Goal: Use online tool/utility: Utilize a website feature to perform a specific function

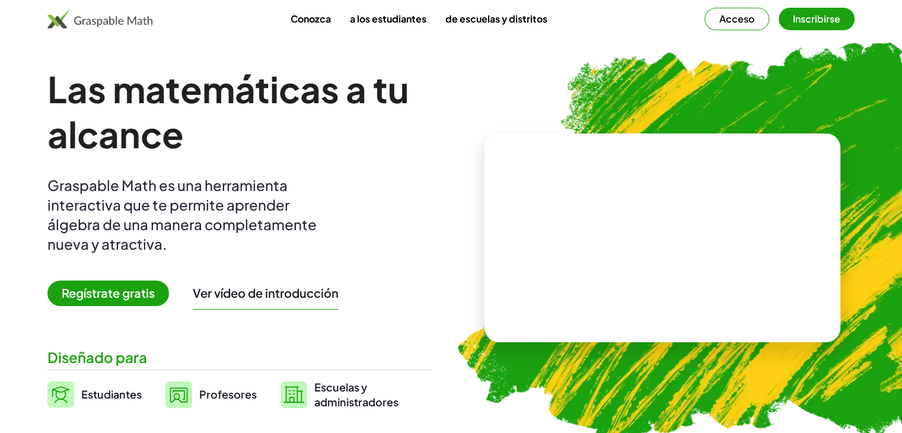
click at [739, 20] on font "Acceso" at bounding box center [737, 18] width 35 height 12
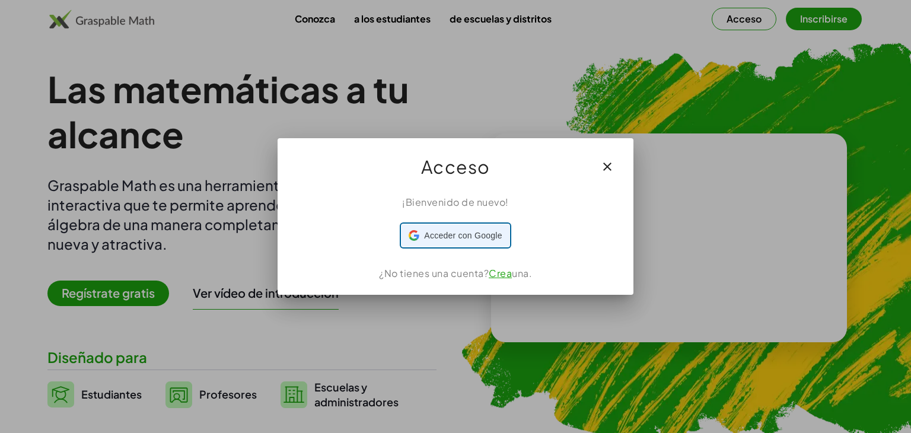
click at [464, 239] on font "Acceder con Google" at bounding box center [463, 235] width 78 height 9
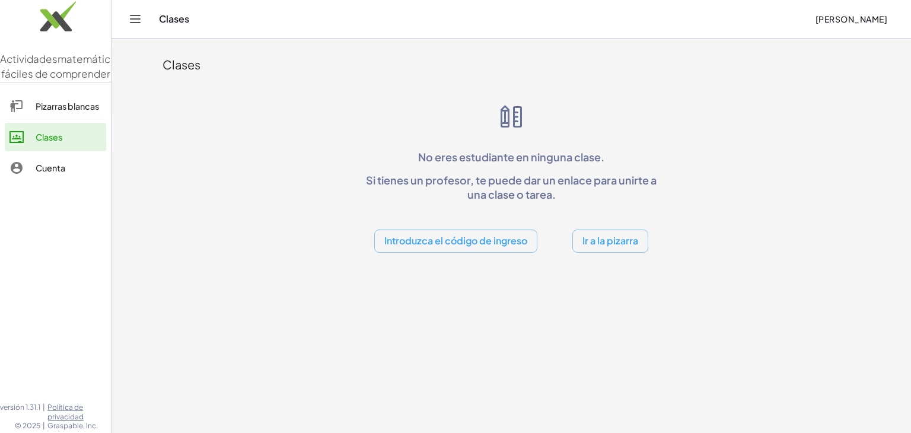
click at [603, 244] on font "Ir a la pizarra" at bounding box center [611, 240] width 56 height 12
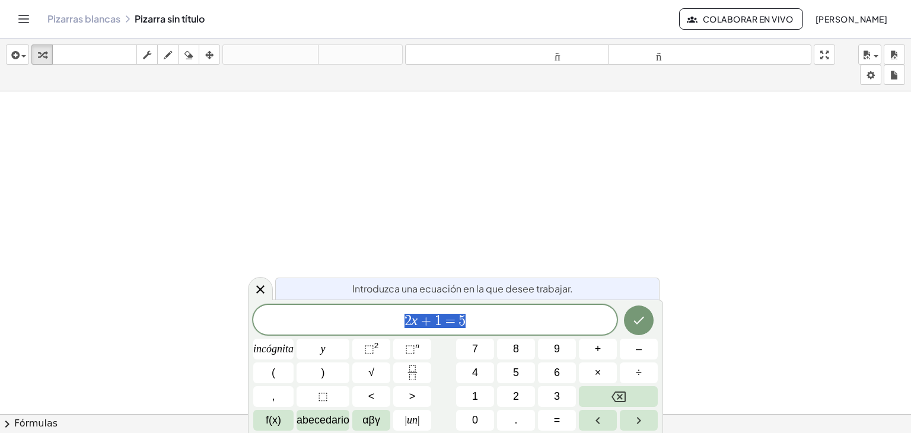
scroll to position [73, 0]
click at [266, 290] on icon at bounding box center [260, 289] width 14 height 14
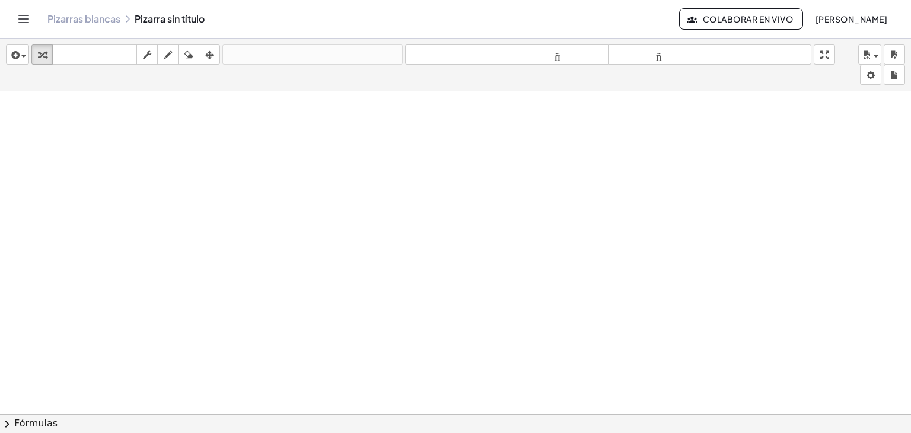
click at [261, 234] on div at bounding box center [455, 349] width 911 height 663
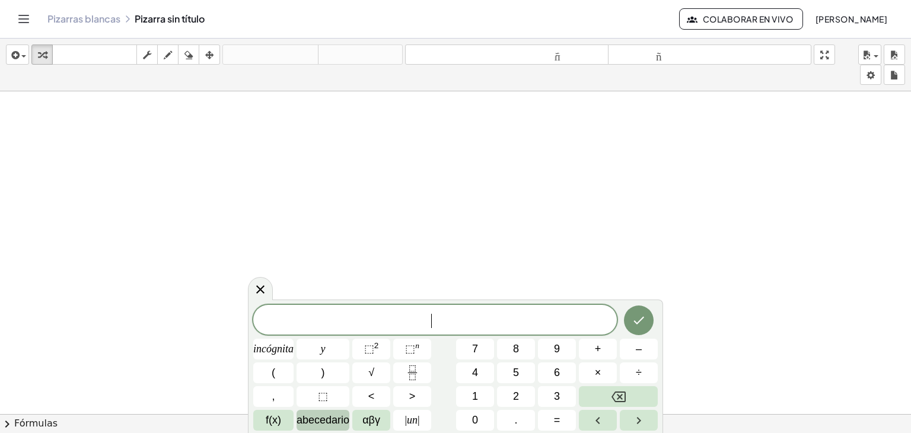
click at [310, 417] on font "abecedario" at bounding box center [323, 420] width 53 height 12
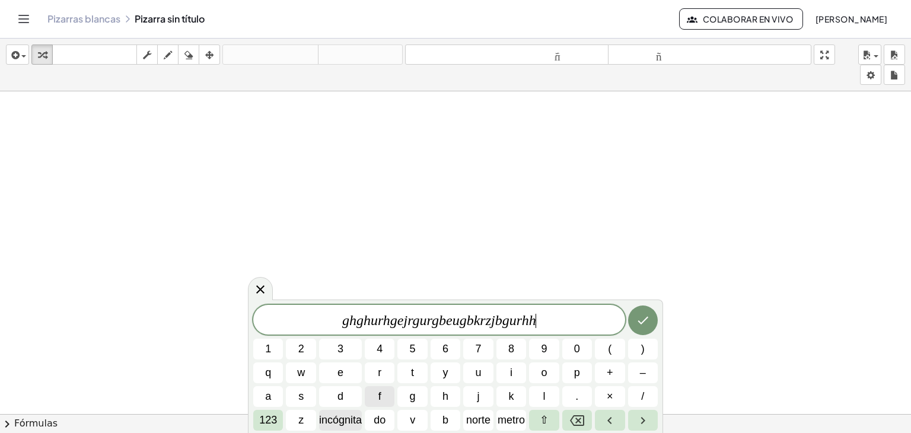
click at [349, 421] on font "incógnita" at bounding box center [340, 420] width 43 height 12
click at [487, 419] on font "norte" at bounding box center [478, 420] width 24 height 12
click at [636, 417] on icon "Flecha derecha" at bounding box center [643, 421] width 14 height 14
click at [262, 281] on div at bounding box center [260, 288] width 25 height 23
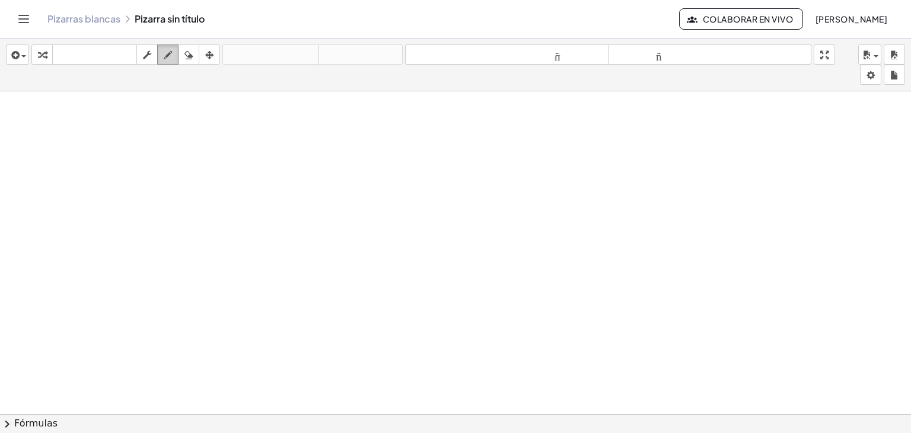
click at [163, 50] on div "button" at bounding box center [167, 54] width 15 height 14
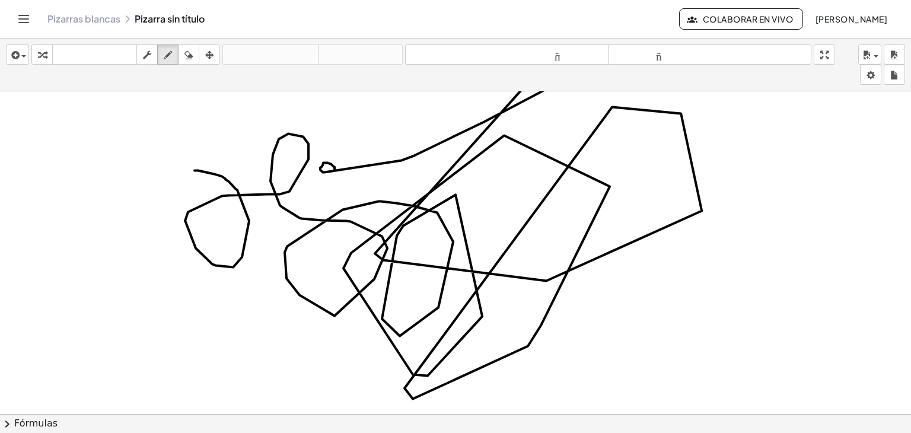
drag, startPoint x: 195, startPoint y: 170, endPoint x: 335, endPoint y: 169, distance: 140.0
click at [335, 169] on div at bounding box center [455, 349] width 911 height 663
click at [189, 53] on icon "button" at bounding box center [189, 55] width 8 height 14
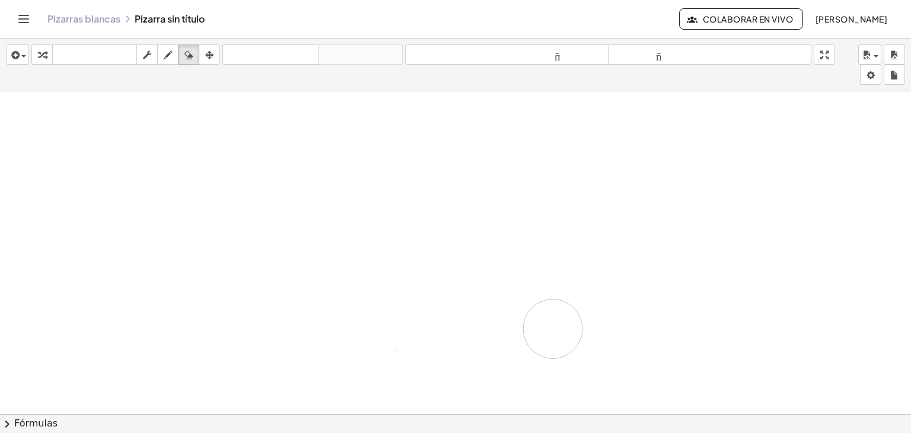
drag, startPoint x: 293, startPoint y: 177, endPoint x: 553, endPoint y: 328, distance: 300.7
click at [553, 328] on div at bounding box center [455, 349] width 911 height 663
click at [150, 57] on icon "button" at bounding box center [147, 55] width 8 height 14
click at [164, 53] on icon "button" at bounding box center [168, 55] width 8 height 14
drag, startPoint x: 126, startPoint y: 142, endPoint x: 136, endPoint y: 174, distance: 33.6
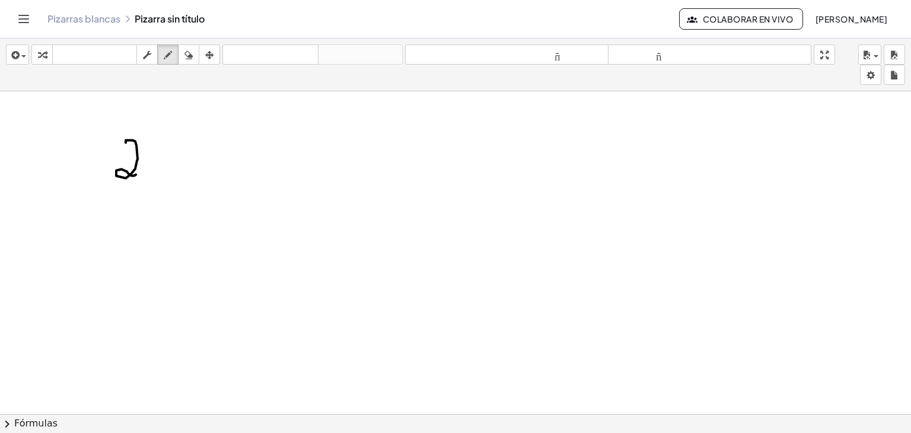
click at [136, 174] on div at bounding box center [455, 349] width 911 height 663
drag, startPoint x: 157, startPoint y: 151, endPoint x: 166, endPoint y: 161, distance: 13.4
click at [166, 161] on div at bounding box center [455, 349] width 911 height 663
drag, startPoint x: 186, startPoint y: 141, endPoint x: 203, endPoint y: 134, distance: 18.1
click at [203, 134] on div at bounding box center [455, 349] width 911 height 663
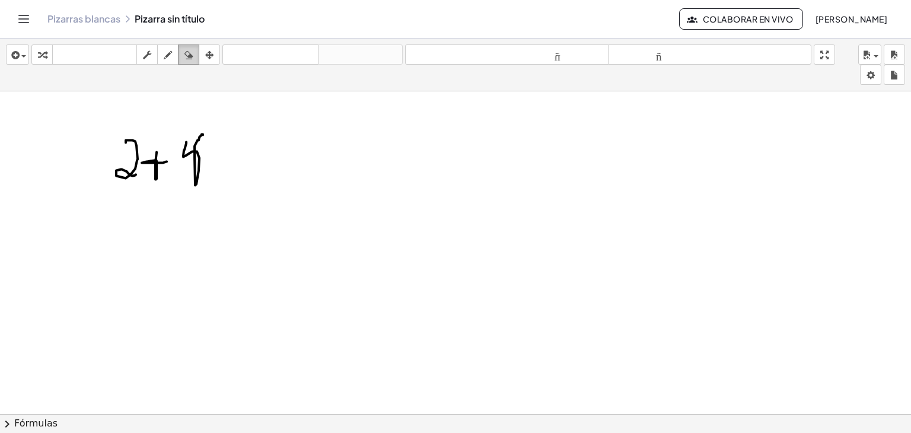
click at [188, 59] on icon "button" at bounding box center [189, 55] width 8 height 14
drag, startPoint x: 106, startPoint y: 133, endPoint x: 150, endPoint y: 189, distance: 71.0
click at [150, 189] on div at bounding box center [455, 349] width 911 height 663
click at [213, 50] on icon "button" at bounding box center [209, 55] width 8 height 14
click at [227, 185] on div at bounding box center [455, 349] width 911 height 663
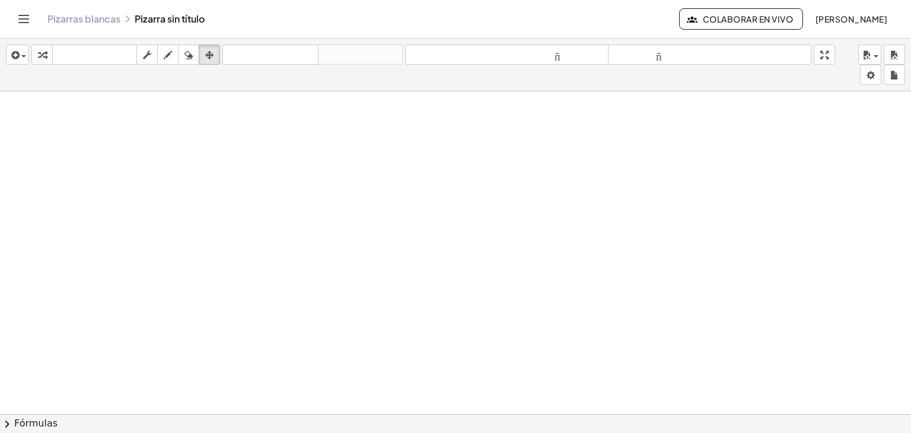
drag, startPoint x: 227, startPoint y: 185, endPoint x: 485, endPoint y: 274, distance: 273.2
click at [485, 274] on div at bounding box center [455, 349] width 911 height 663
click at [556, 60] on font "tamaño_del_formato" at bounding box center [507, 54] width 198 height 11
click at [656, 59] on font "tamaño_del_formato" at bounding box center [710, 54] width 198 height 11
click at [561, 382] on div at bounding box center [455, 349] width 911 height 663
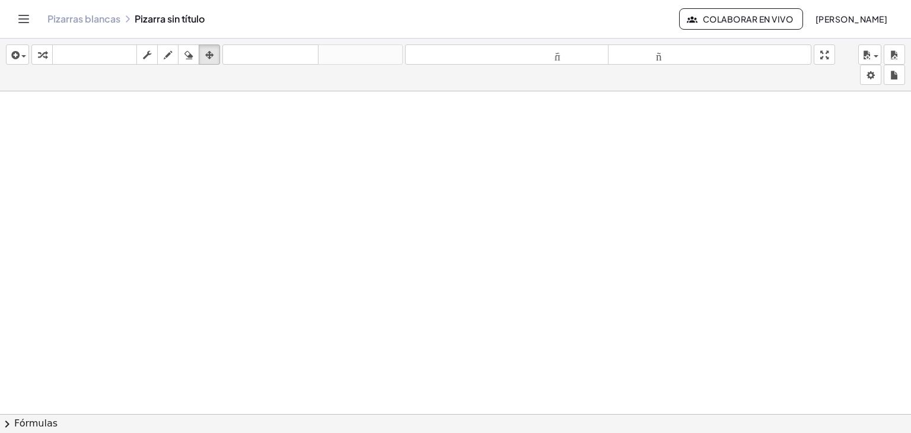
click at [309, 418] on button "chevron_right Fórmulas" at bounding box center [455, 423] width 911 height 19
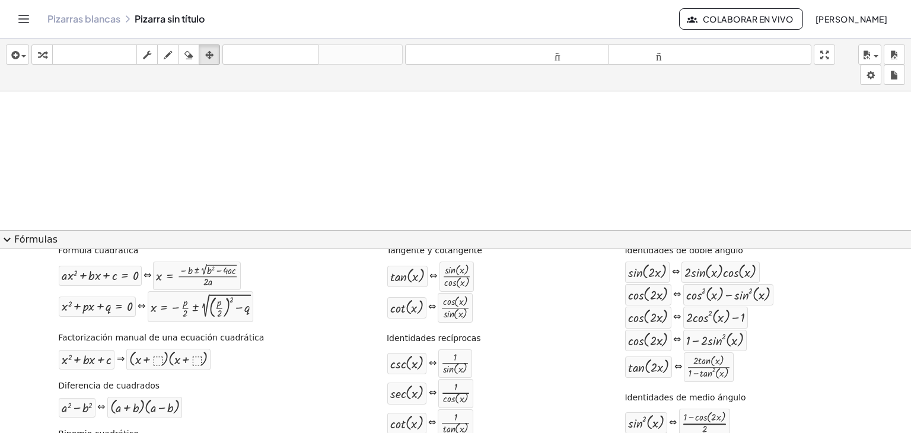
scroll to position [0, 0]
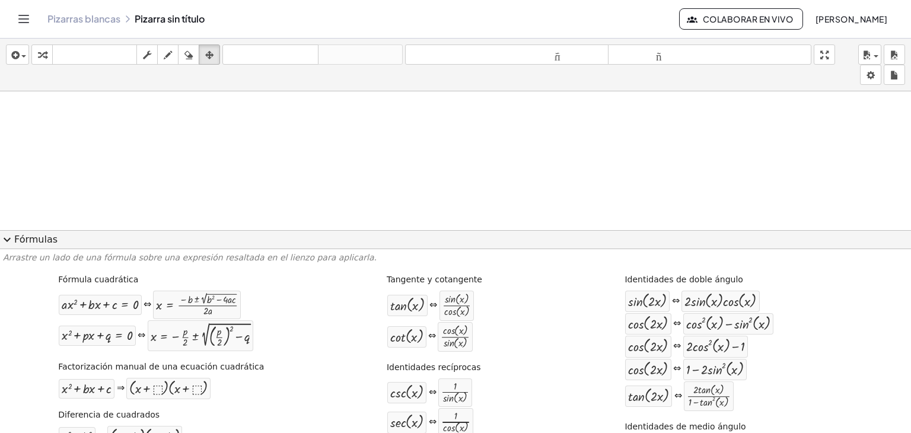
click at [36, 245] on font "Fórmulas" at bounding box center [35, 239] width 43 height 11
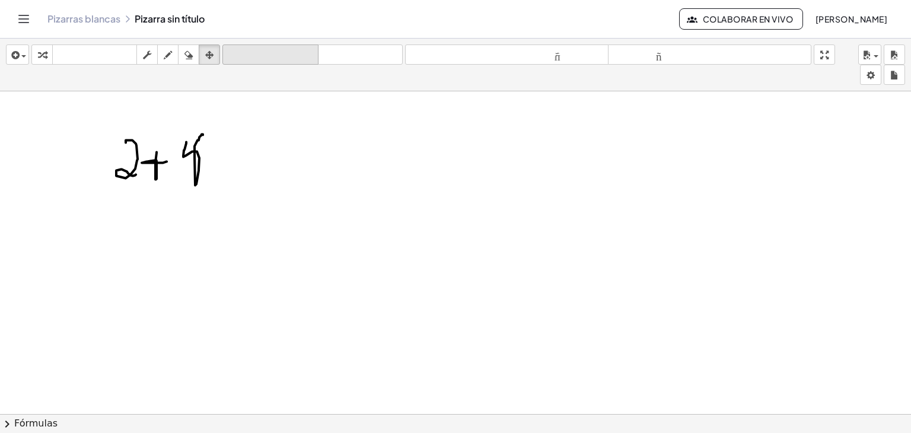
click at [233, 63] on button "deshacer deshacer" at bounding box center [271, 55] width 96 height 20
click at [443, 43] on div "insertar Seleccione uno: Expresión matemática Función Texto Vídeo de YouTube Gr…" at bounding box center [455, 65] width 911 height 53
click at [274, 52] on font "deshacer" at bounding box center [270, 54] width 90 height 11
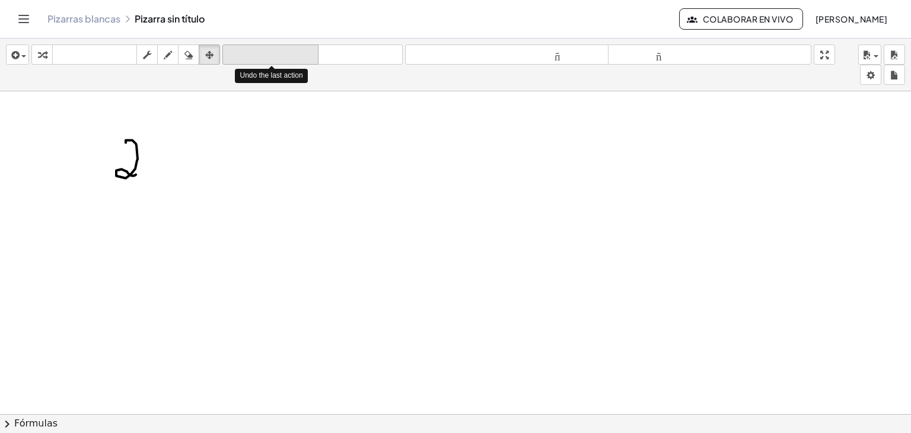
click at [274, 52] on font "deshacer" at bounding box center [270, 54] width 90 height 11
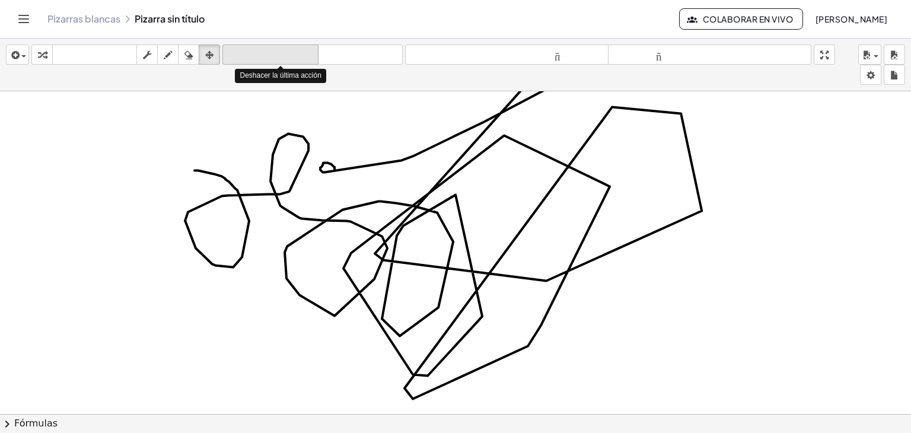
click at [274, 52] on font "deshacer" at bounding box center [270, 54] width 90 height 11
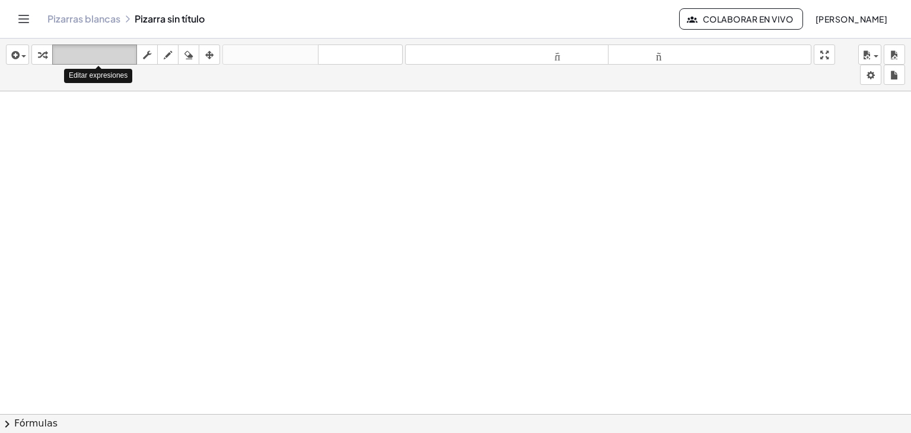
click at [113, 55] on font "teclado" at bounding box center [94, 54] width 79 height 11
click at [780, 418] on button "chevron_right Fórmulas" at bounding box center [455, 423] width 911 height 19
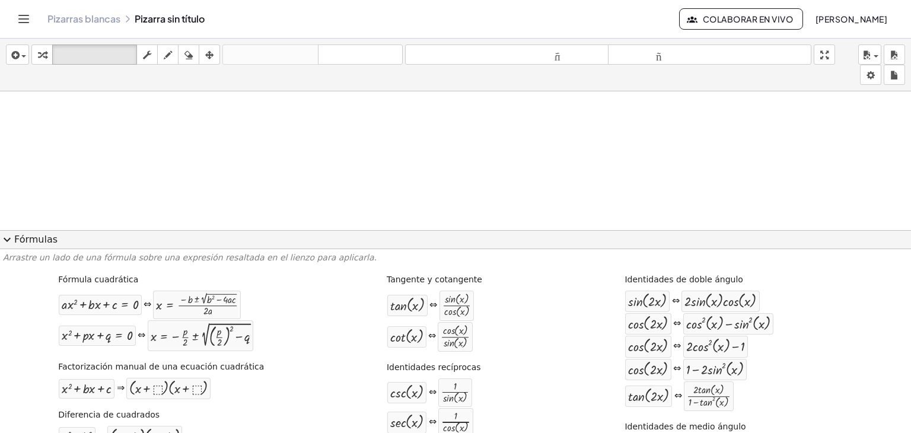
click at [539, 122] on div at bounding box center [455, 349] width 911 height 663
click at [50, 244] on font "Fórmulas" at bounding box center [35, 239] width 43 height 11
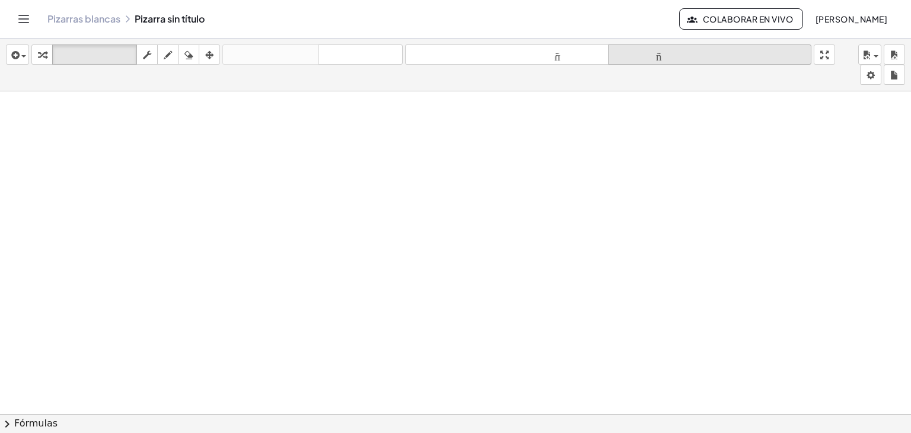
click at [0, 414] on button "chevron_right Fórmulas" at bounding box center [455, 423] width 911 height 19
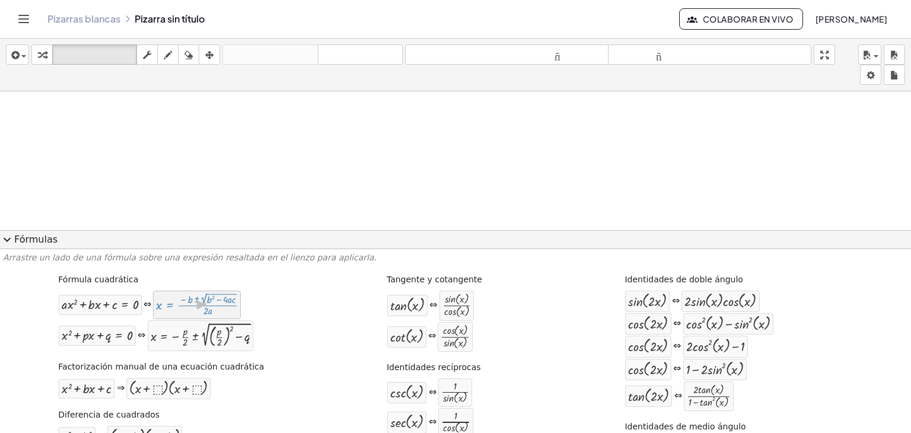
click at [197, 307] on div at bounding box center [197, 305] width 82 height 23
drag, startPoint x: 205, startPoint y: 303, endPoint x: 309, endPoint y: 176, distance: 164.5
click at [309, 176] on div at bounding box center [455, 349] width 911 height 663
drag, startPoint x: 202, startPoint y: 309, endPoint x: 314, endPoint y: 150, distance: 195.1
click at [314, 150] on div at bounding box center [455, 349] width 911 height 663
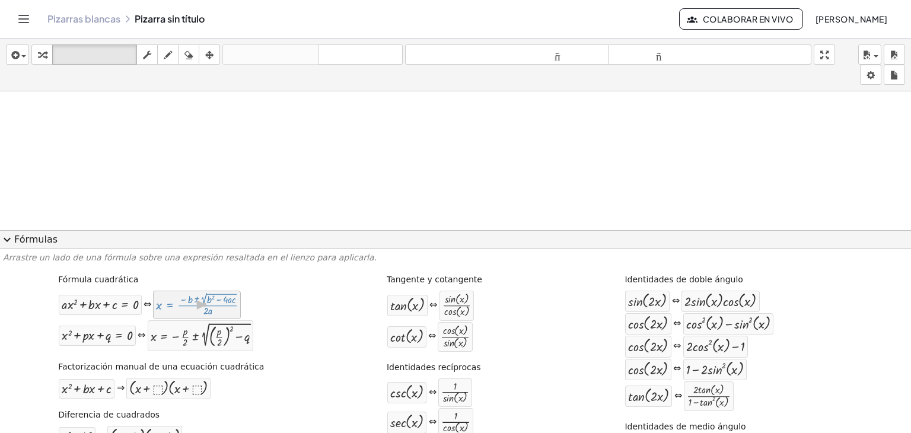
click at [217, 309] on div at bounding box center [197, 305] width 82 height 23
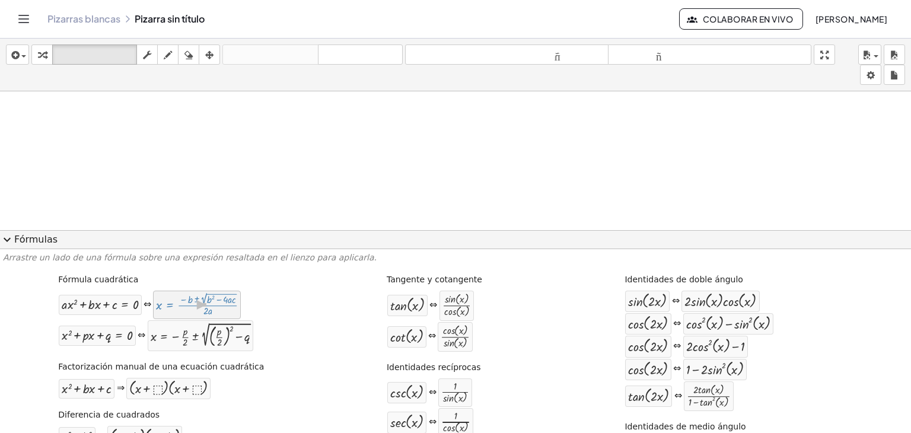
click at [217, 309] on div at bounding box center [197, 305] width 82 height 23
drag, startPoint x: 217, startPoint y: 309, endPoint x: 163, endPoint y: 129, distance: 187.1
click at [163, 129] on div at bounding box center [455, 349] width 911 height 663
drag, startPoint x: 204, startPoint y: 348, endPoint x: 436, endPoint y: 138, distance: 313.0
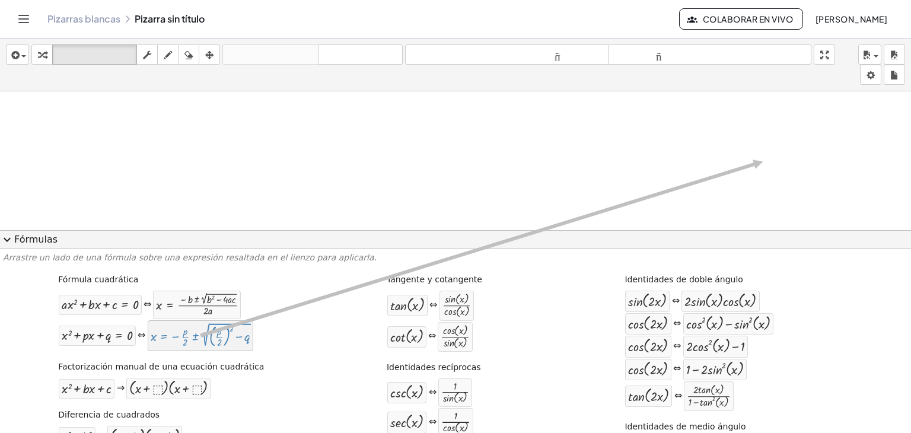
drag, startPoint x: 190, startPoint y: 341, endPoint x: 764, endPoint y: 161, distance: 601.7
click at [764, 161] on div "insertar Seleccione uno: Expresión matemática Función Texto Vídeo de YouTube Gr…" at bounding box center [455, 236] width 911 height 395
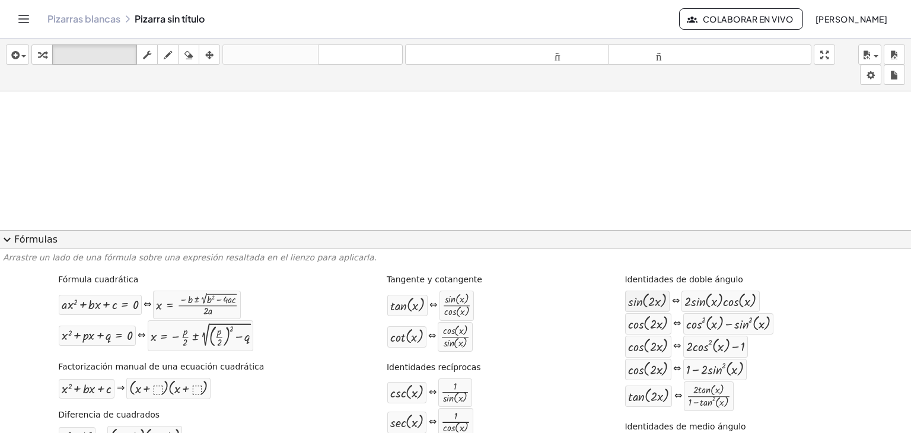
drag, startPoint x: 632, startPoint y: 312, endPoint x: 629, endPoint y: 298, distance: 14.0
click at [629, 298] on div "sin ( , · 2 · x )" at bounding box center [648, 301] width 46 height 23
drag, startPoint x: 629, startPoint y: 298, endPoint x: 406, endPoint y: 110, distance: 291.8
drag, startPoint x: 652, startPoint y: 306, endPoint x: 441, endPoint y: 142, distance: 267.6
click at [17, 246] on font "Fórmulas" at bounding box center [35, 240] width 43 height 14
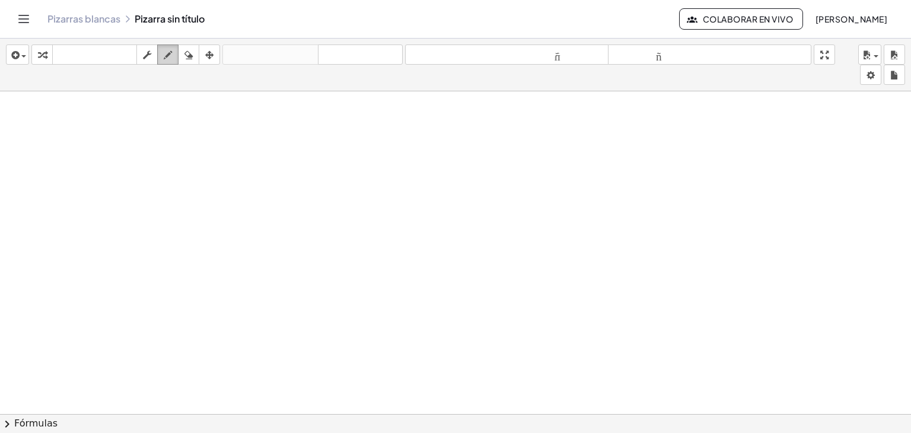
click at [174, 58] on div "button" at bounding box center [167, 54] width 15 height 14
drag, startPoint x: 83, startPoint y: 182, endPoint x: 184, endPoint y: 54, distance: 163.1
click at [184, 54] on div "insertar Seleccione uno: Expresión matemática Función Texto Vídeo de YouTube Gr…" at bounding box center [455, 236] width 911 height 395
click at [184, 54] on div "button" at bounding box center [188, 54] width 15 height 14
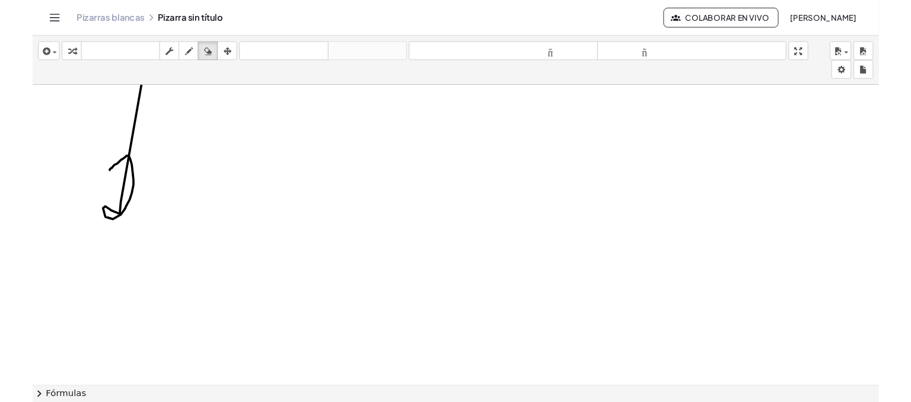
scroll to position [62, 0]
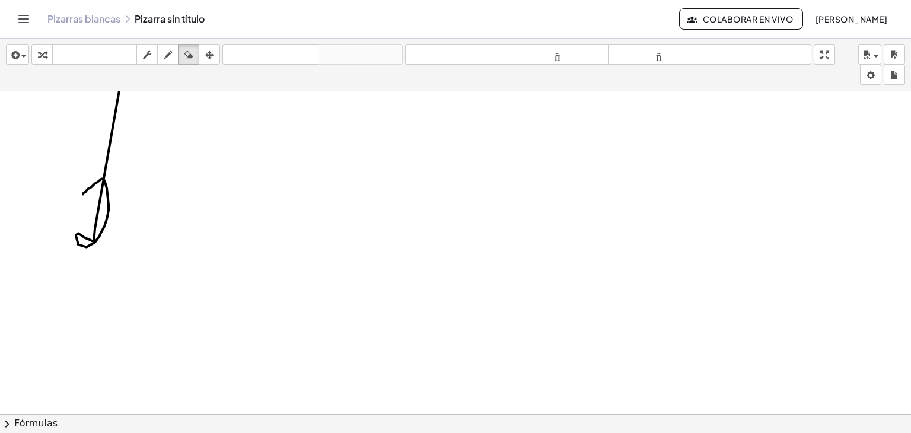
drag, startPoint x: 118, startPoint y: 86, endPoint x: 96, endPoint y: 230, distance: 145.3
click at [96, 230] on div "insertar Seleccione uno: Expresión matemática Función Texto Vídeo de YouTube Gr…" at bounding box center [455, 236] width 911 height 395
drag, startPoint x: 96, startPoint y: 230, endPoint x: 166, endPoint y: 60, distance: 183.8
click at [166, 60] on div "insertar Seleccione uno: Expresión matemática Función Texto Vídeo de YouTube Gr…" at bounding box center [455, 236] width 911 height 395
click at [80, 200] on div at bounding box center [455, 361] width 911 height 663
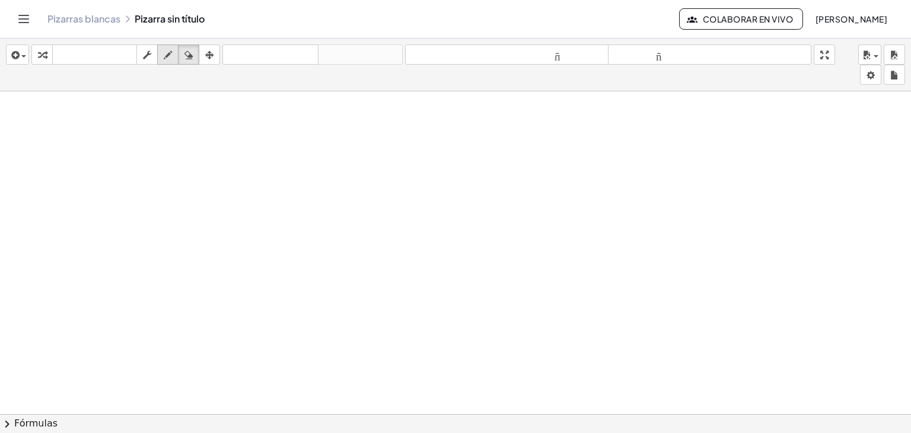
drag, startPoint x: 80, startPoint y: 200, endPoint x: 165, endPoint y: 59, distance: 165.0
click at [165, 59] on div "insertar Seleccione uno: Expresión matemática Función Texto Vídeo de YouTube Gr…" at bounding box center [455, 236] width 911 height 395
click at [165, 59] on icon "button" at bounding box center [168, 55] width 8 height 14
drag, startPoint x: 71, startPoint y: 205, endPoint x: 122, endPoint y: 211, distance: 50.8
click at [122, 211] on div at bounding box center [455, 361] width 911 height 663
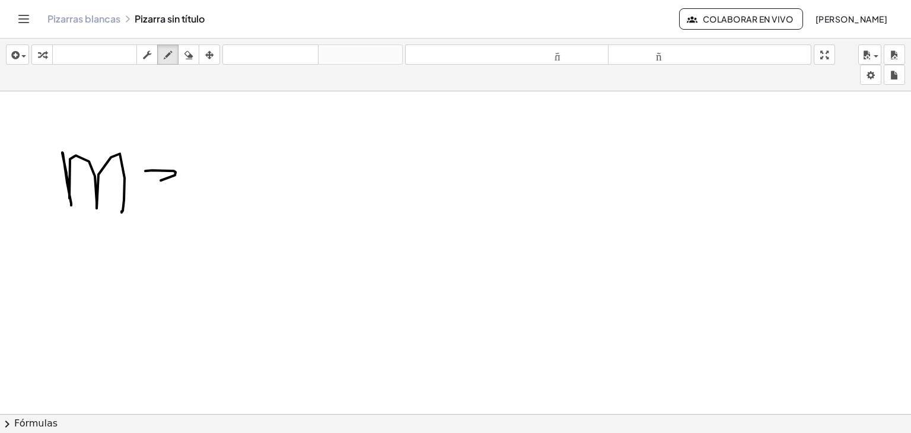
drag, startPoint x: 145, startPoint y: 170, endPoint x: 158, endPoint y: 176, distance: 14.3
click at [158, 176] on div at bounding box center [455, 361] width 911 height 663
drag, startPoint x: 149, startPoint y: 189, endPoint x: 179, endPoint y: 188, distance: 29.7
click at [179, 188] on div at bounding box center [455, 361] width 911 height 663
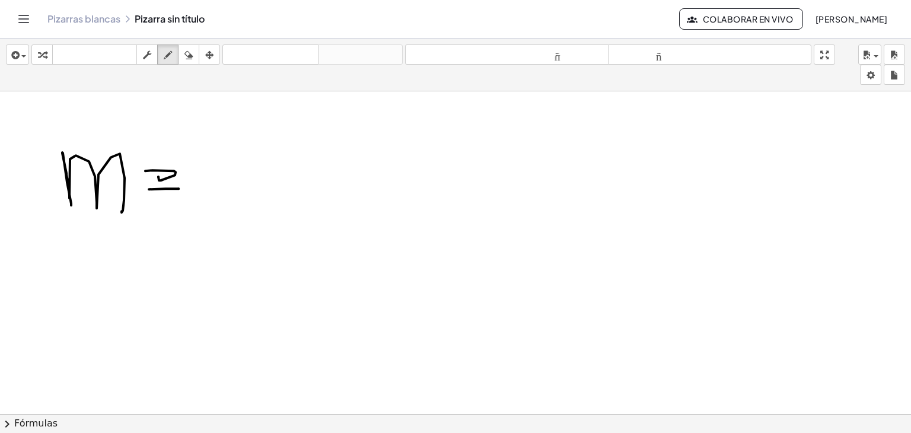
click at [179, 188] on div at bounding box center [455, 361] width 911 height 663
drag, startPoint x: 221, startPoint y: 199, endPoint x: 318, endPoint y: 189, distance: 97.9
click at [318, 189] on div at bounding box center [455, 361] width 911 height 663
drag, startPoint x: 318, startPoint y: 189, endPoint x: 211, endPoint y: 150, distance: 114.1
click at [211, 150] on div at bounding box center [455, 361] width 911 height 663
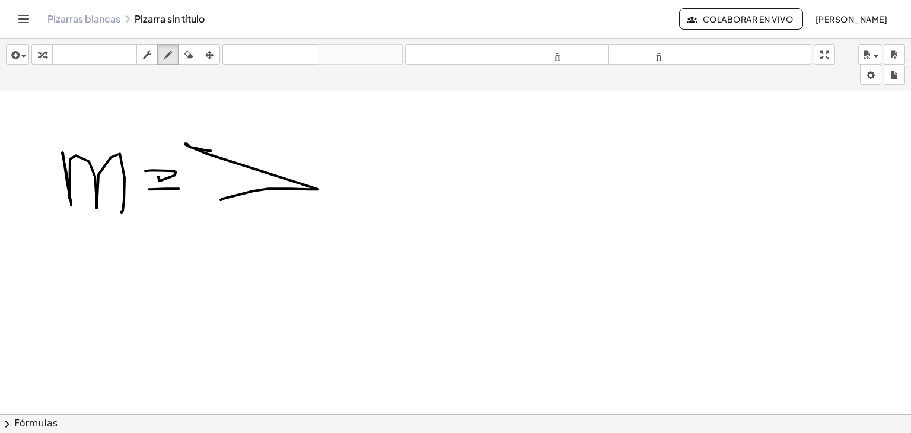
click at [211, 150] on div at bounding box center [455, 361] width 911 height 663
click at [186, 57] on icon "button" at bounding box center [189, 55] width 8 height 14
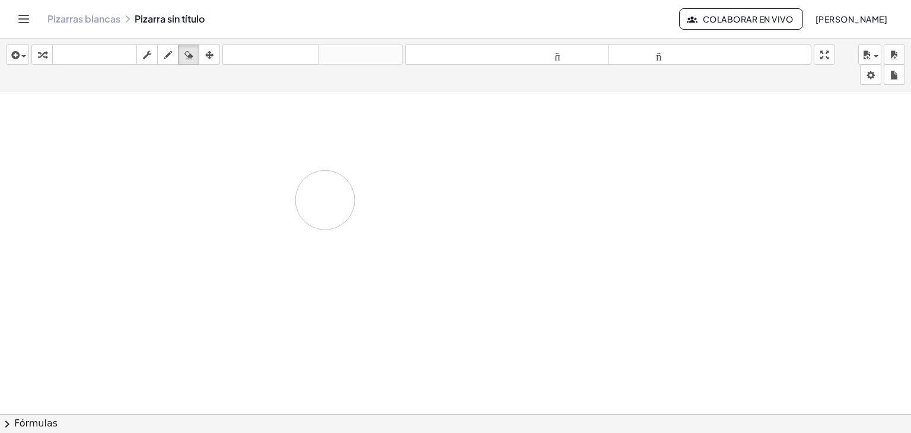
drag, startPoint x: 53, startPoint y: 166, endPoint x: 325, endPoint y: 199, distance: 274.4
click at [325, 199] on div at bounding box center [455, 361] width 911 height 663
drag, startPoint x: 816, startPoint y: 418, endPoint x: 729, endPoint y: 333, distance: 122.1
click at [729, 333] on div "insertar Seleccione uno: Expresión matemática Función Texto Vídeo de YouTube Gr…" at bounding box center [455, 236] width 911 height 395
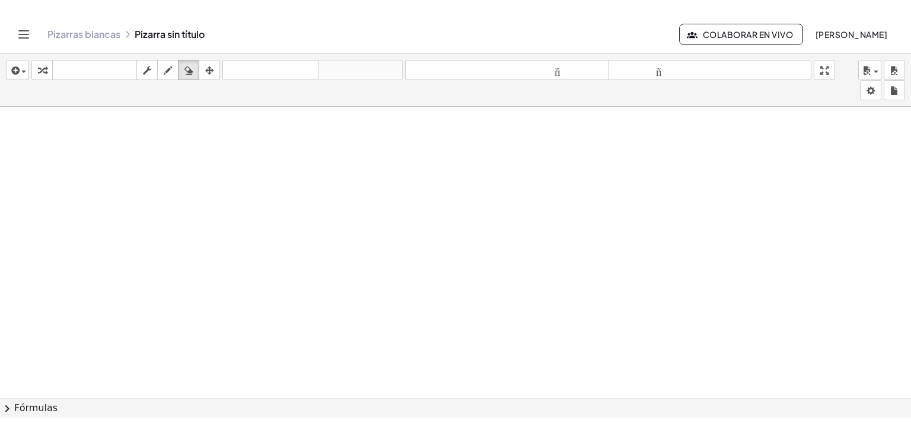
scroll to position [201, 0]
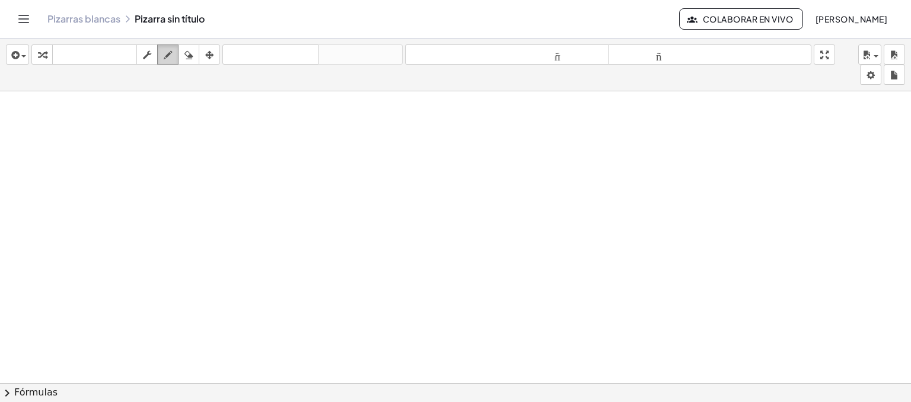
click at [168, 59] on icon "button" at bounding box center [168, 55] width 8 height 14
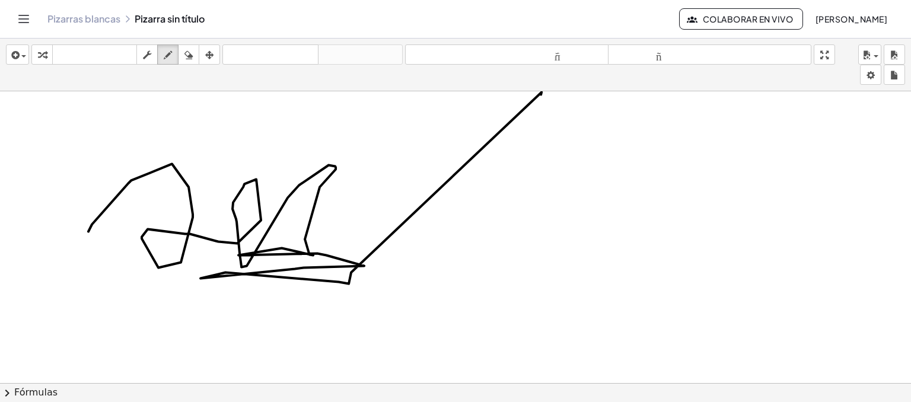
drag, startPoint x: 88, startPoint y: 231, endPoint x: 541, endPoint y: 94, distance: 473.0
click at [541, 94] on div at bounding box center [455, 221] width 911 height 663
click at [193, 59] on icon "button" at bounding box center [189, 55] width 8 height 14
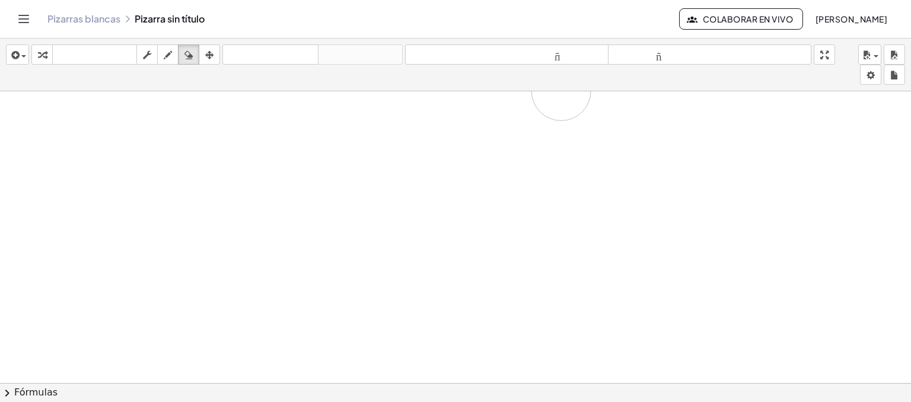
drag, startPoint x: 93, startPoint y: 209, endPoint x: 561, endPoint y: 90, distance: 483.7
click at [561, 90] on div at bounding box center [455, 221] width 911 height 663
click at [356, 162] on div at bounding box center [455, 221] width 911 height 663
click at [171, 53] on icon "button" at bounding box center [168, 55] width 8 height 14
drag, startPoint x: 179, startPoint y: 110, endPoint x: 182, endPoint y: 167, distance: 57.0
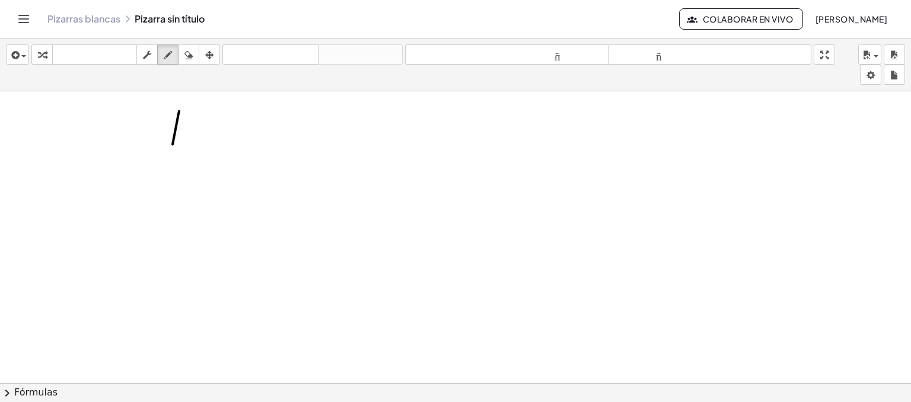
click at [182, 167] on div at bounding box center [455, 221] width 911 height 663
drag, startPoint x: 182, startPoint y: 167, endPoint x: 191, endPoint y: 156, distance: 14.4
click at [191, 156] on div at bounding box center [455, 221] width 911 height 663
drag, startPoint x: 197, startPoint y: 142, endPoint x: 189, endPoint y: 136, distance: 10.1
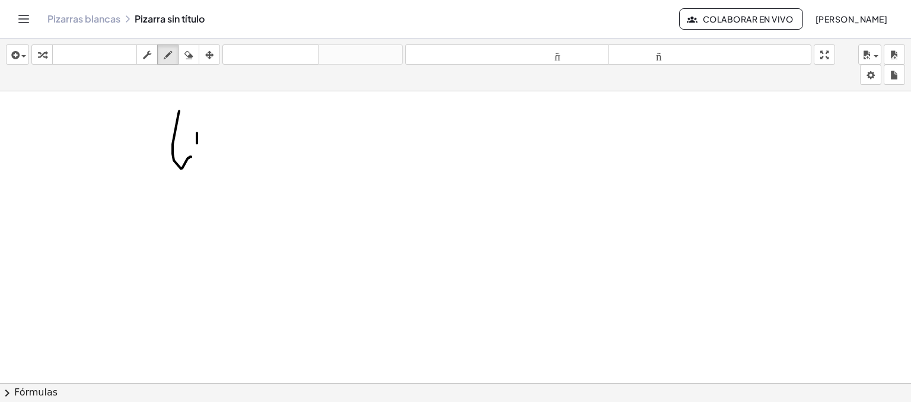
click at [189, 136] on div at bounding box center [455, 221] width 911 height 663
click at [201, 149] on div at bounding box center [455, 221] width 911 height 663
click at [209, 138] on div at bounding box center [455, 221] width 911 height 663
drag, startPoint x: 245, startPoint y: 113, endPoint x: 228, endPoint y: 172, distance: 61.2
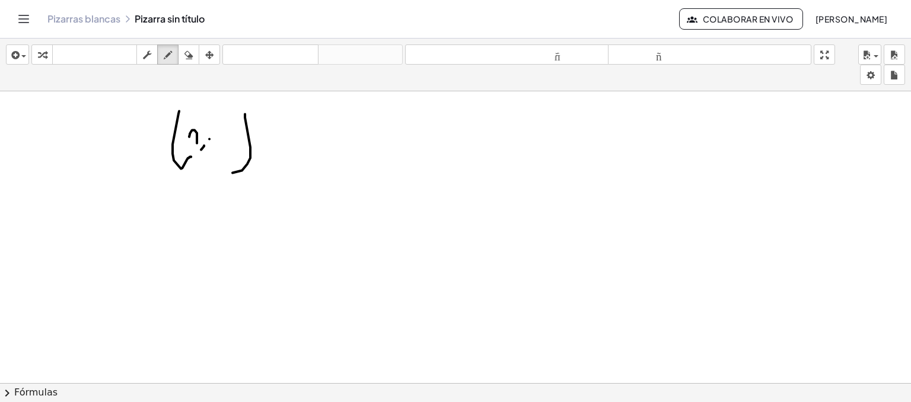
click at [228, 172] on div at bounding box center [455, 221] width 911 height 663
drag, startPoint x: 228, startPoint y: 172, endPoint x: 233, endPoint y: 146, distance: 26.6
click at [233, 146] on div at bounding box center [455, 221] width 911 height 663
click at [191, 55] on icon "button" at bounding box center [189, 55] width 8 height 14
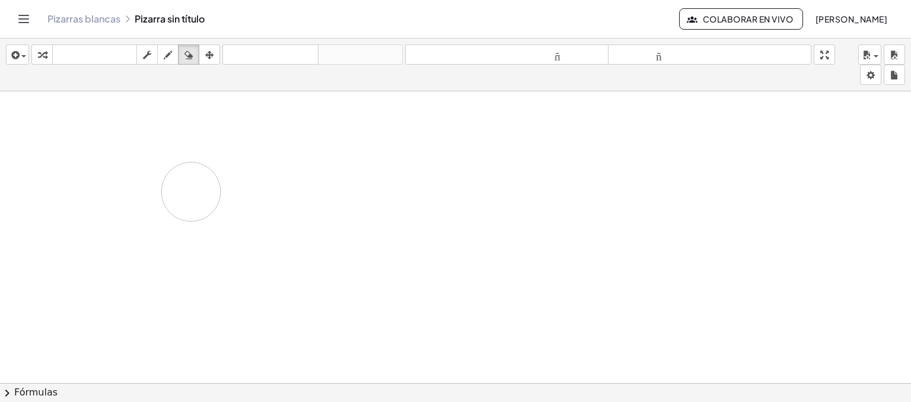
drag, startPoint x: 160, startPoint y: 136, endPoint x: 191, endPoint y: 191, distance: 62.7
click at [191, 191] on div at bounding box center [455, 221] width 911 height 663
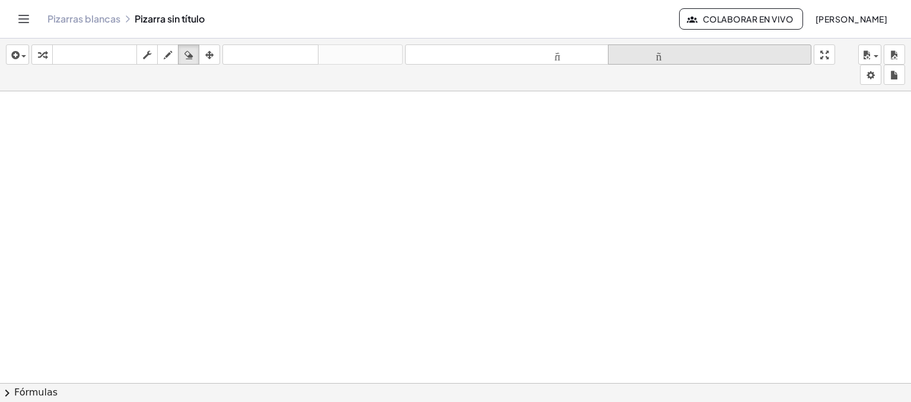
click at [672, 55] on font "tamaño_del_formato" at bounding box center [710, 54] width 198 height 11
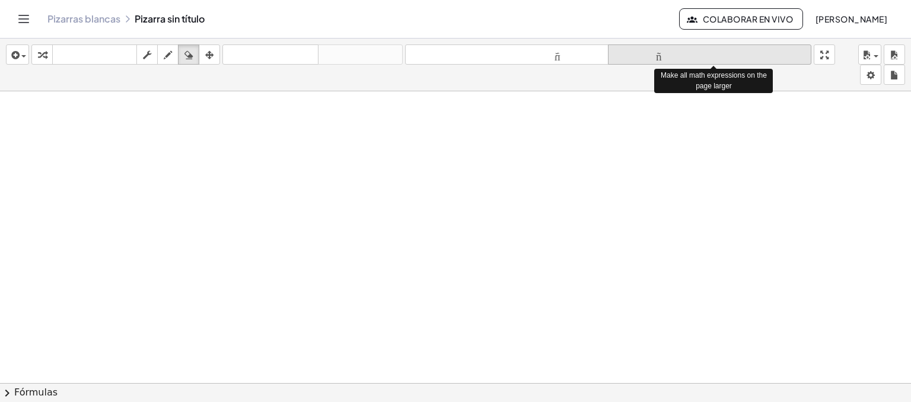
click at [672, 55] on font "tamaño_del_formato" at bounding box center [710, 54] width 198 height 11
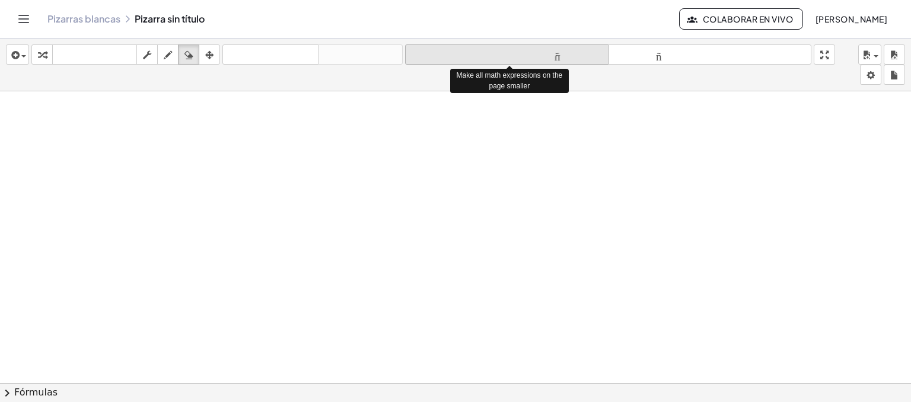
click at [574, 50] on font "tamaño_del_formato" at bounding box center [507, 54] width 198 height 11
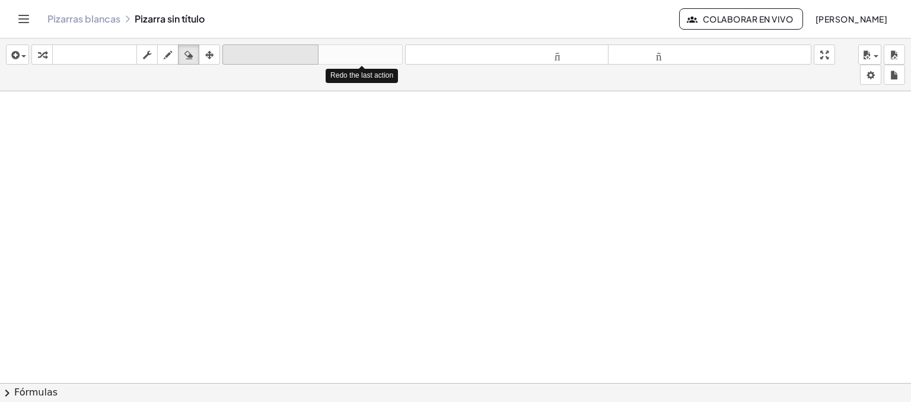
click at [294, 52] on div "deshacer deshacer rehacer rehacer" at bounding box center [313, 55] width 180 height 20
click at [294, 52] on font "deshacer" at bounding box center [270, 54] width 90 height 11
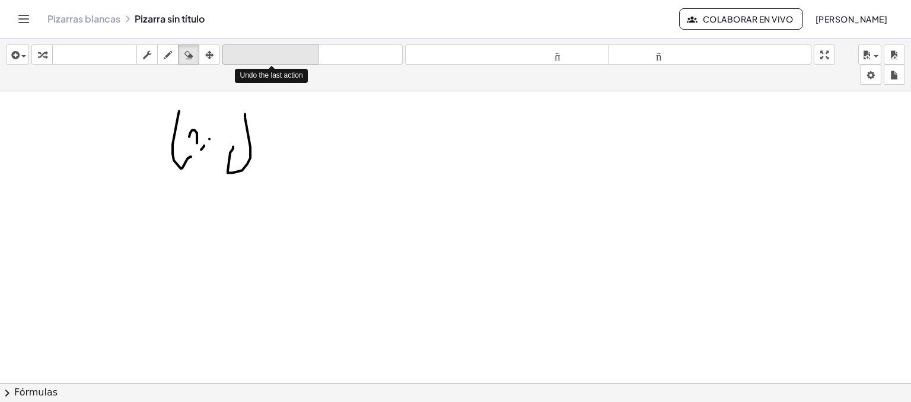
click at [294, 52] on font "deshacer" at bounding box center [270, 54] width 90 height 11
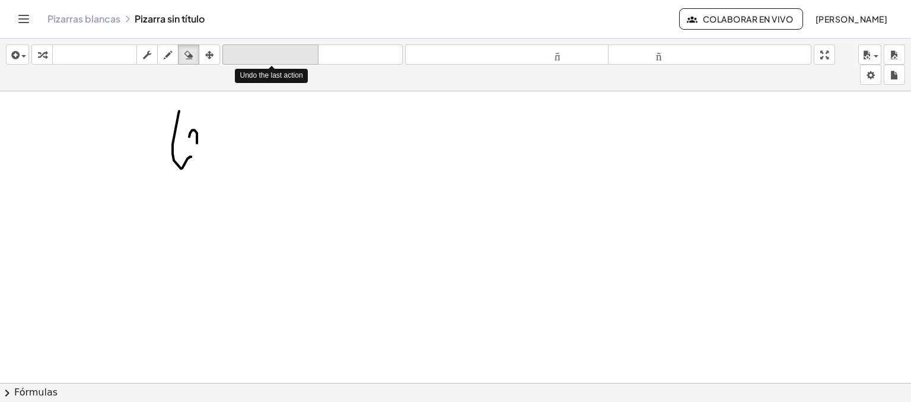
click at [294, 52] on font "deshacer" at bounding box center [270, 54] width 90 height 11
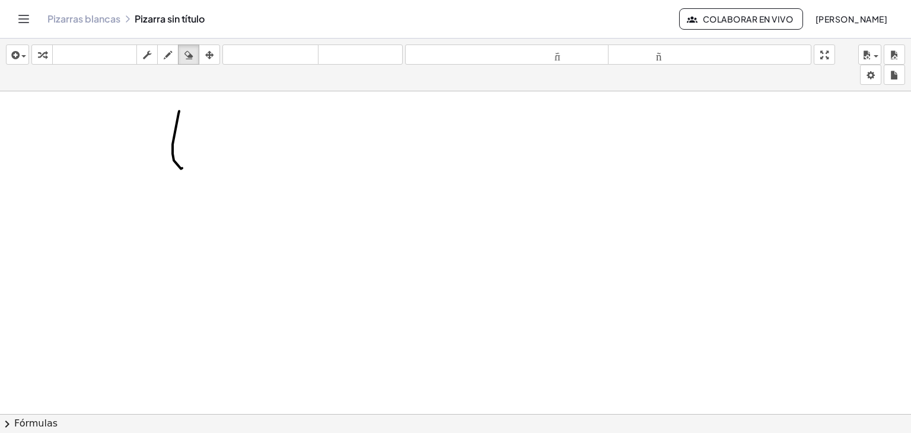
click at [455, 423] on button "chevron_right Fórmulas" at bounding box center [455, 423] width 911 height 19
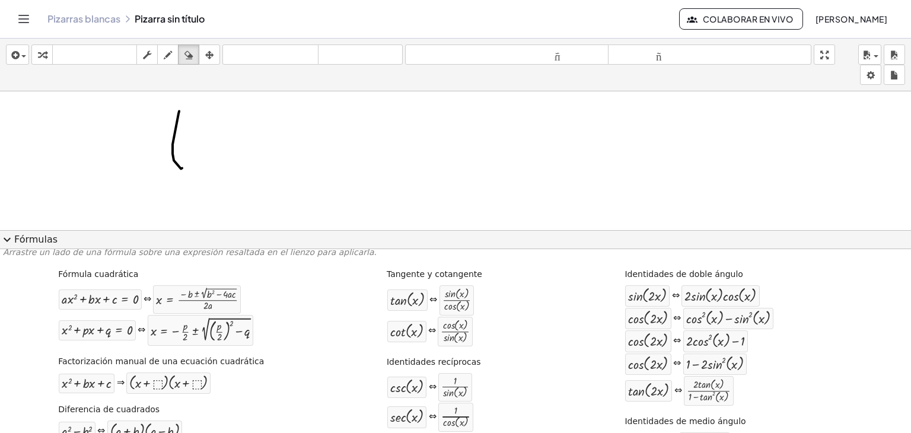
scroll to position [5, 0]
